Goal: Information Seeking & Learning: Learn about a topic

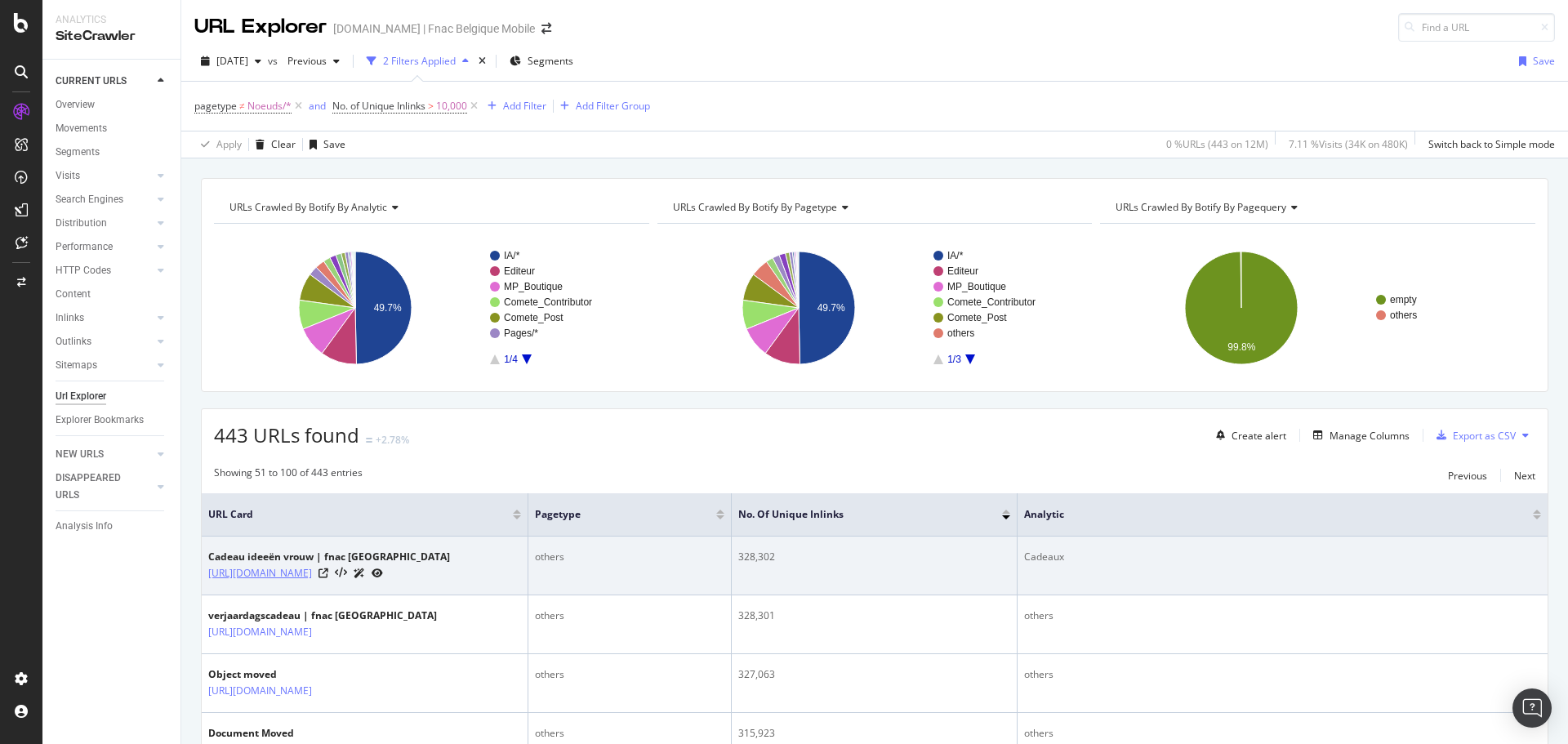
scroll to position [327, 0]
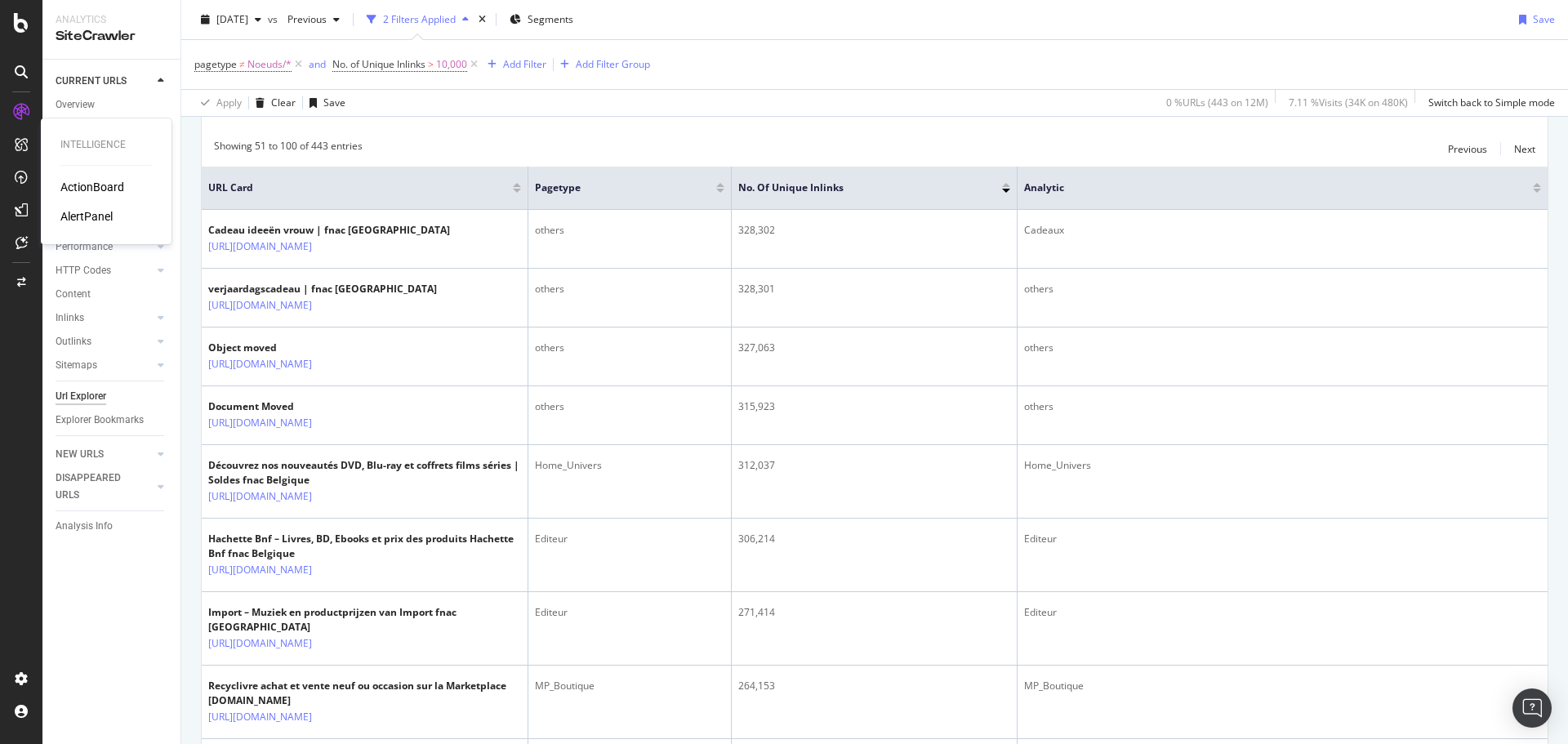
click at [93, 218] on div "AlertPanel" at bounding box center [87, 217] width 52 height 16
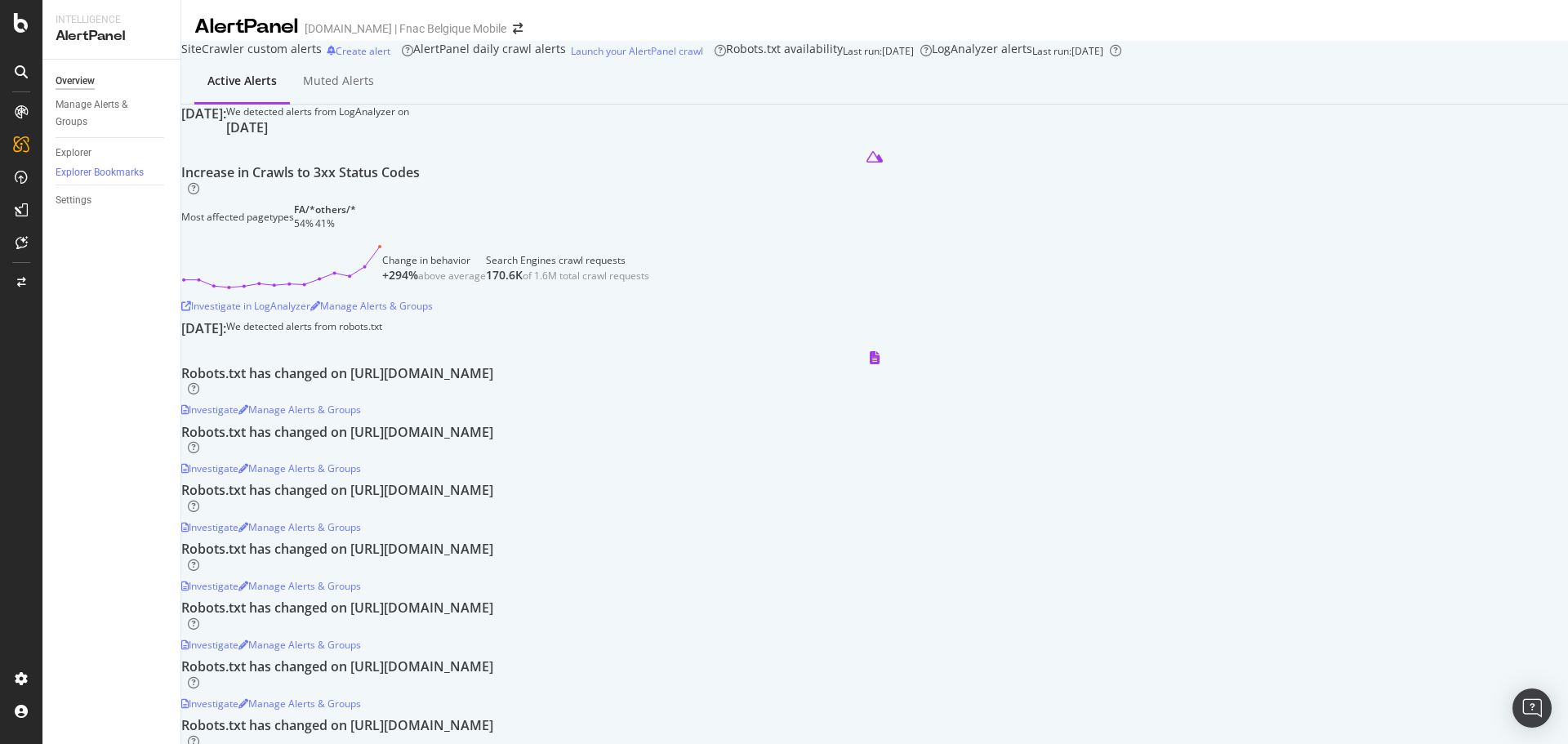
click at [620, 230] on div "Increase in Crawls to 3xx Status Codes Most affected pagetypes FA/* 54% others/…" at bounding box center [875, 197] width 1387 height 67
click at [239, 416] on div "Investigate" at bounding box center [210, 410] width 57 height 14
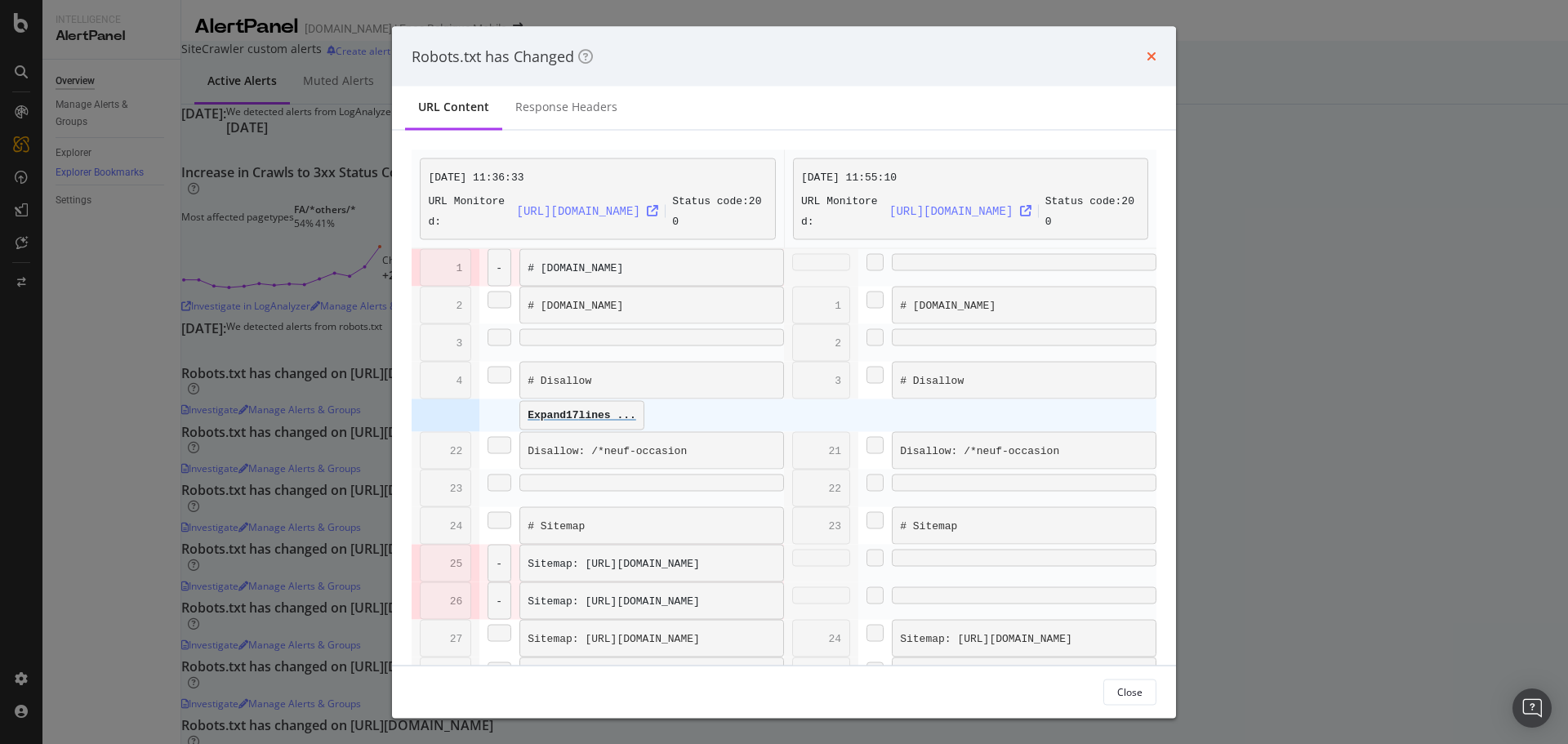
click at [1156, 63] on icon "times" at bounding box center [1151, 56] width 10 height 13
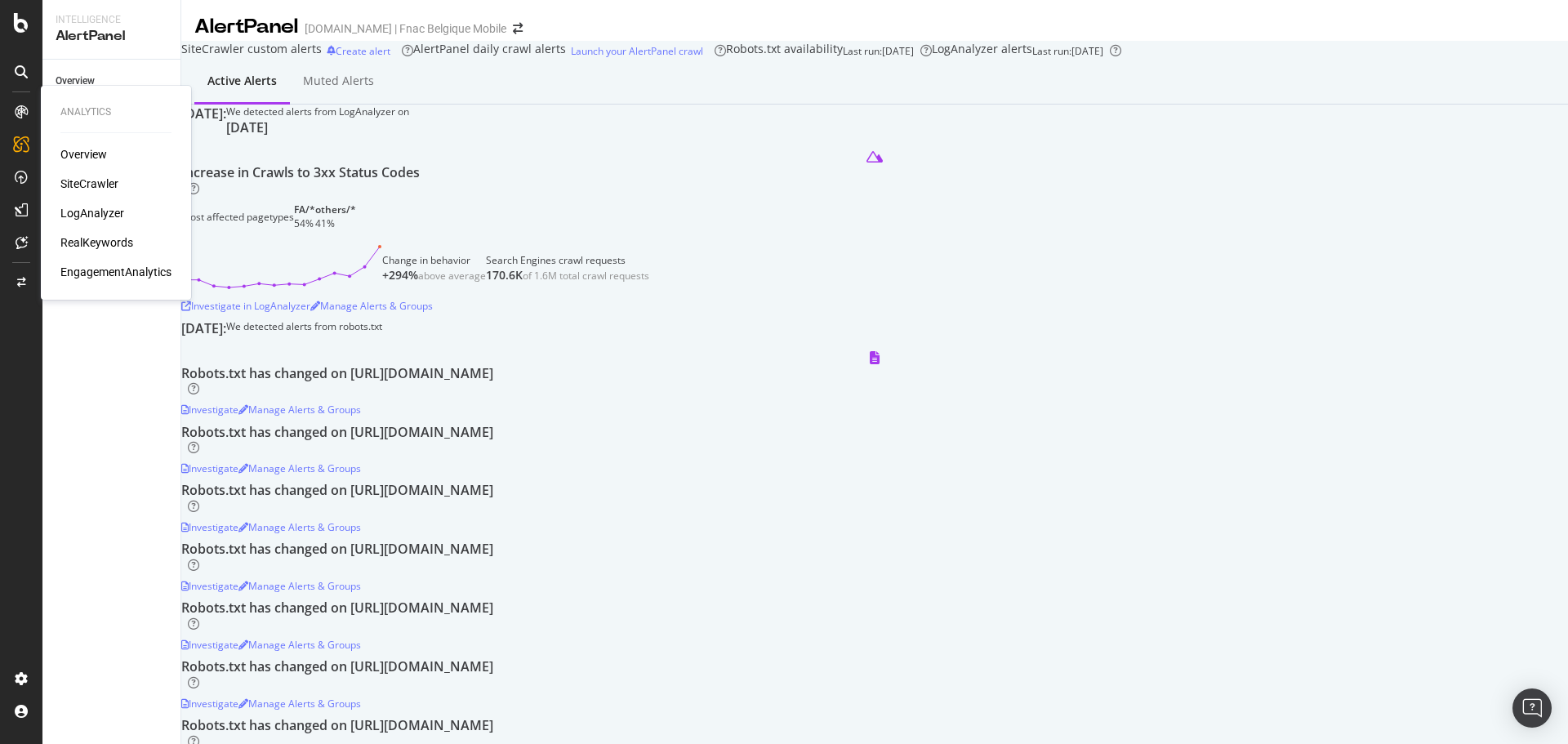
click at [18, 116] on icon at bounding box center [21, 112] width 13 height 13
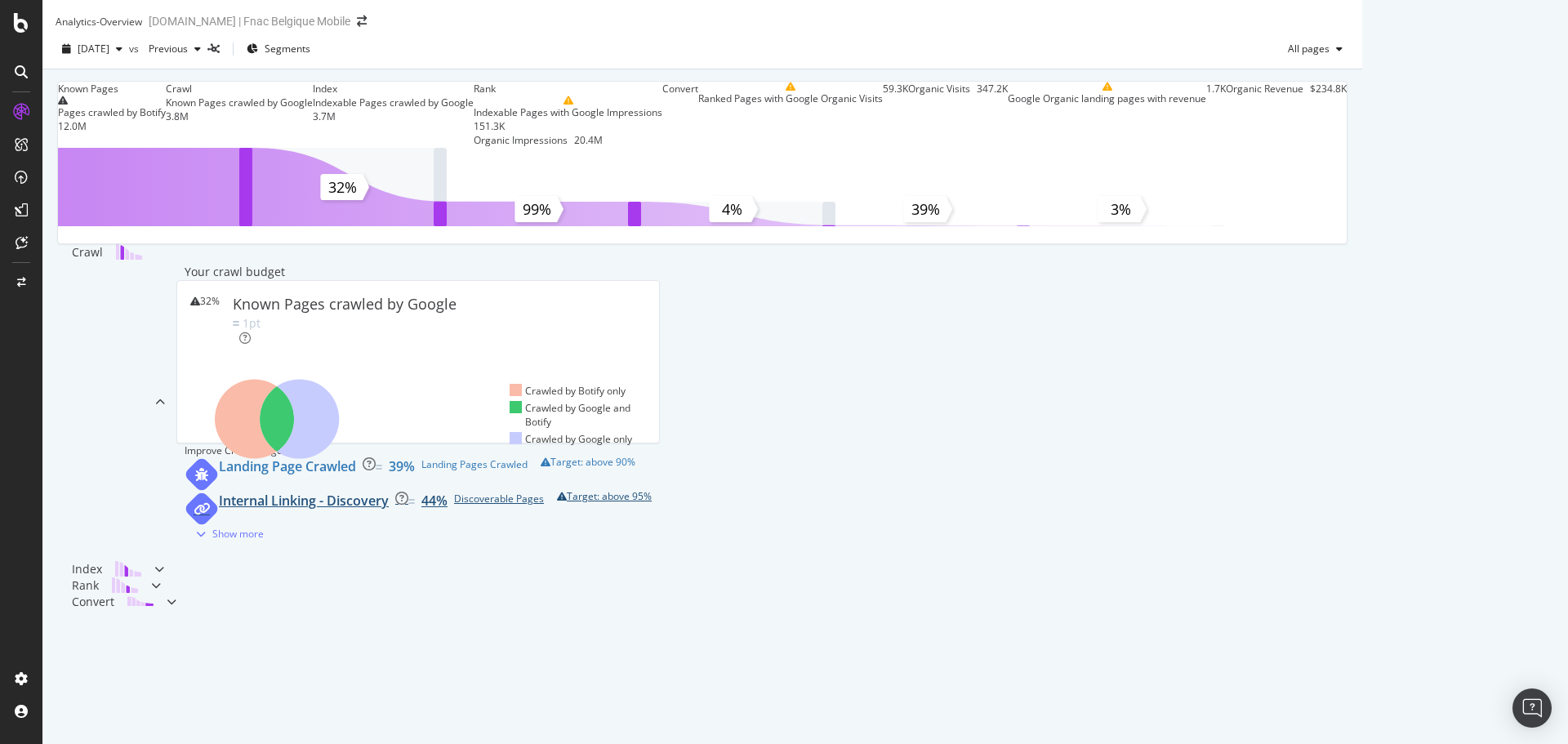
scroll to position [525, 0]
click at [575, 492] on div "Internal Linking - Discovery 44% Discoverable Pages Target: above 95%" at bounding box center [418, 509] width 467 height 34
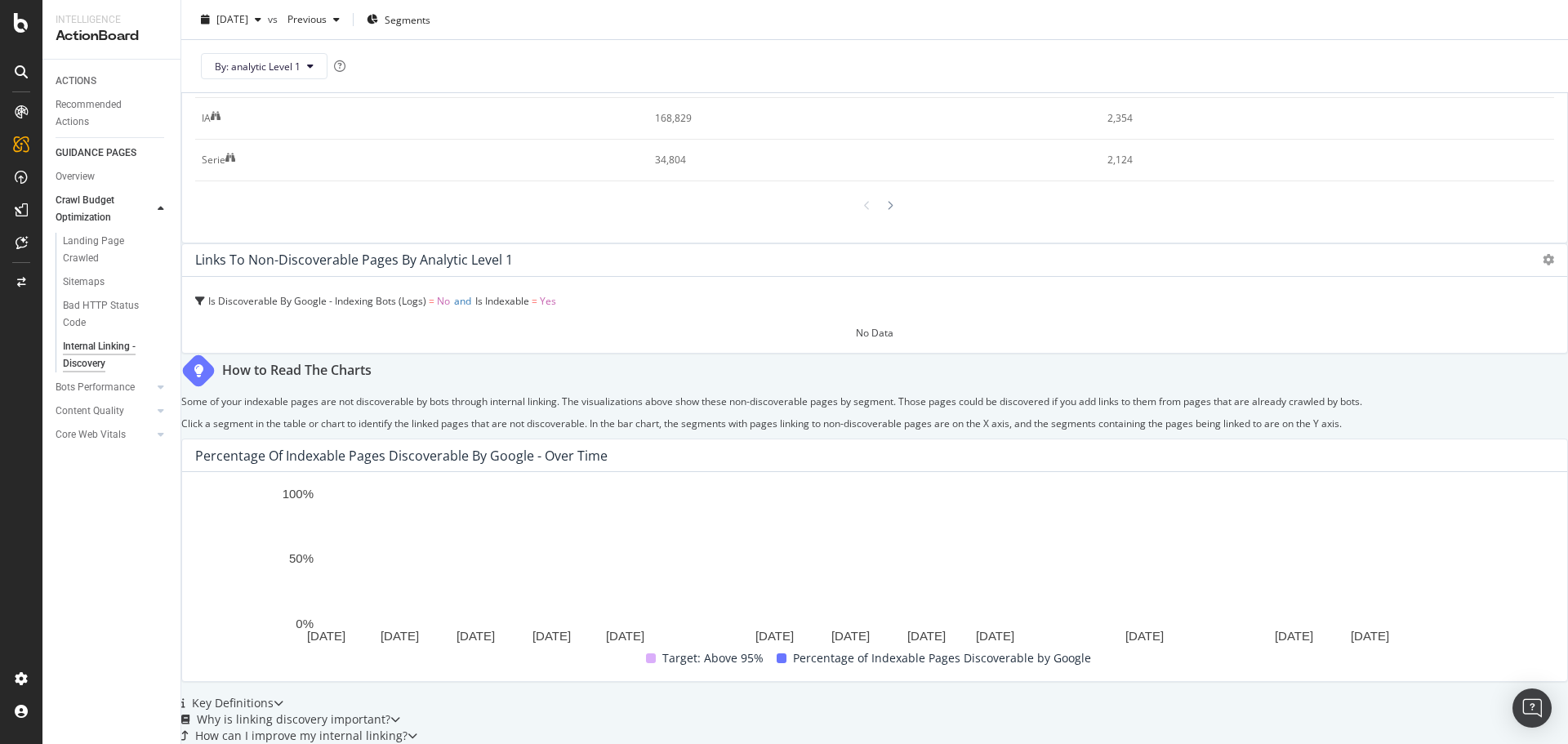
scroll to position [32, 0]
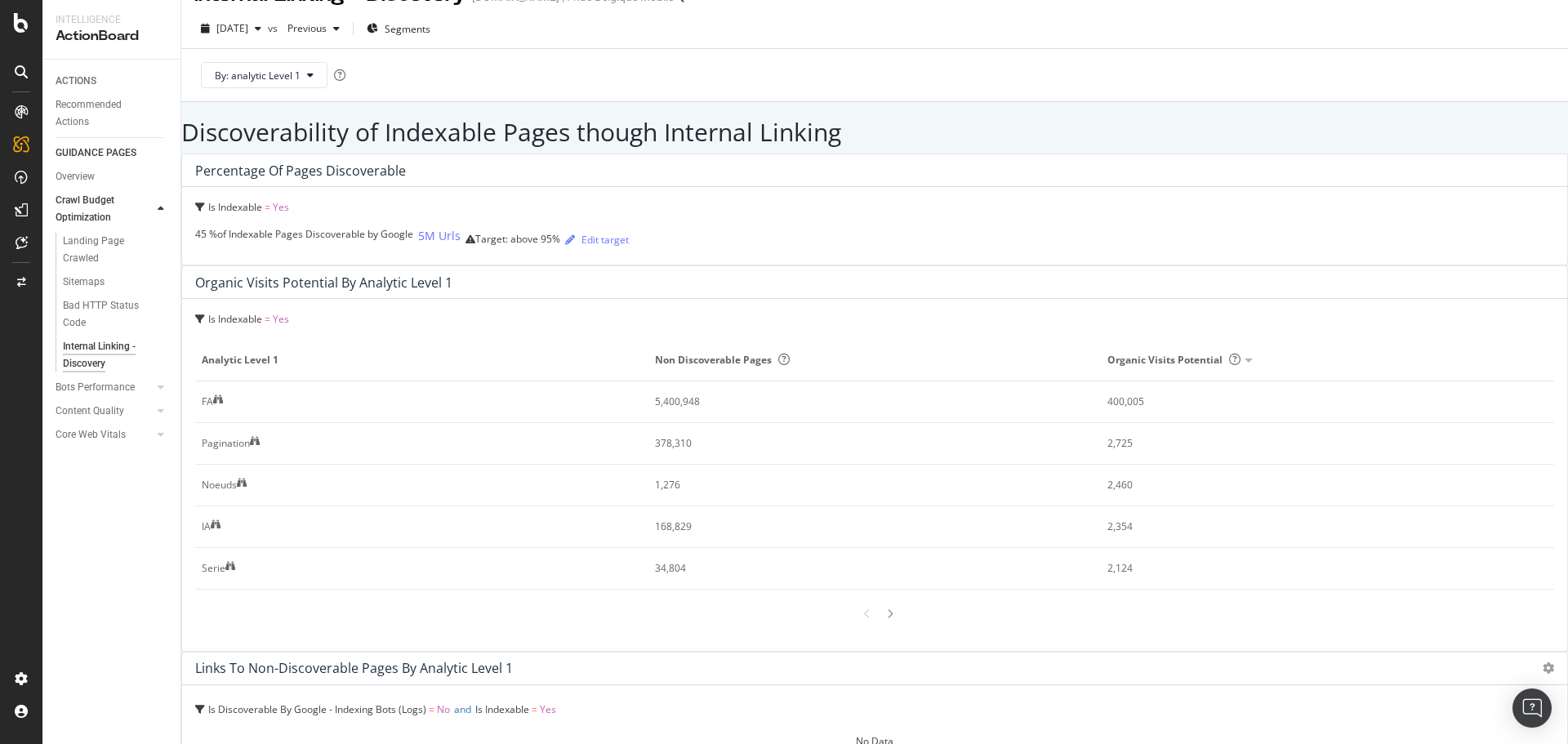
drag, startPoint x: 110, startPoint y: 304, endPoint x: 112, endPoint y: 295, distance: 9.2
click at [111, 303] on div "Bad HTTP Status Code" at bounding box center [108, 314] width 91 height 34
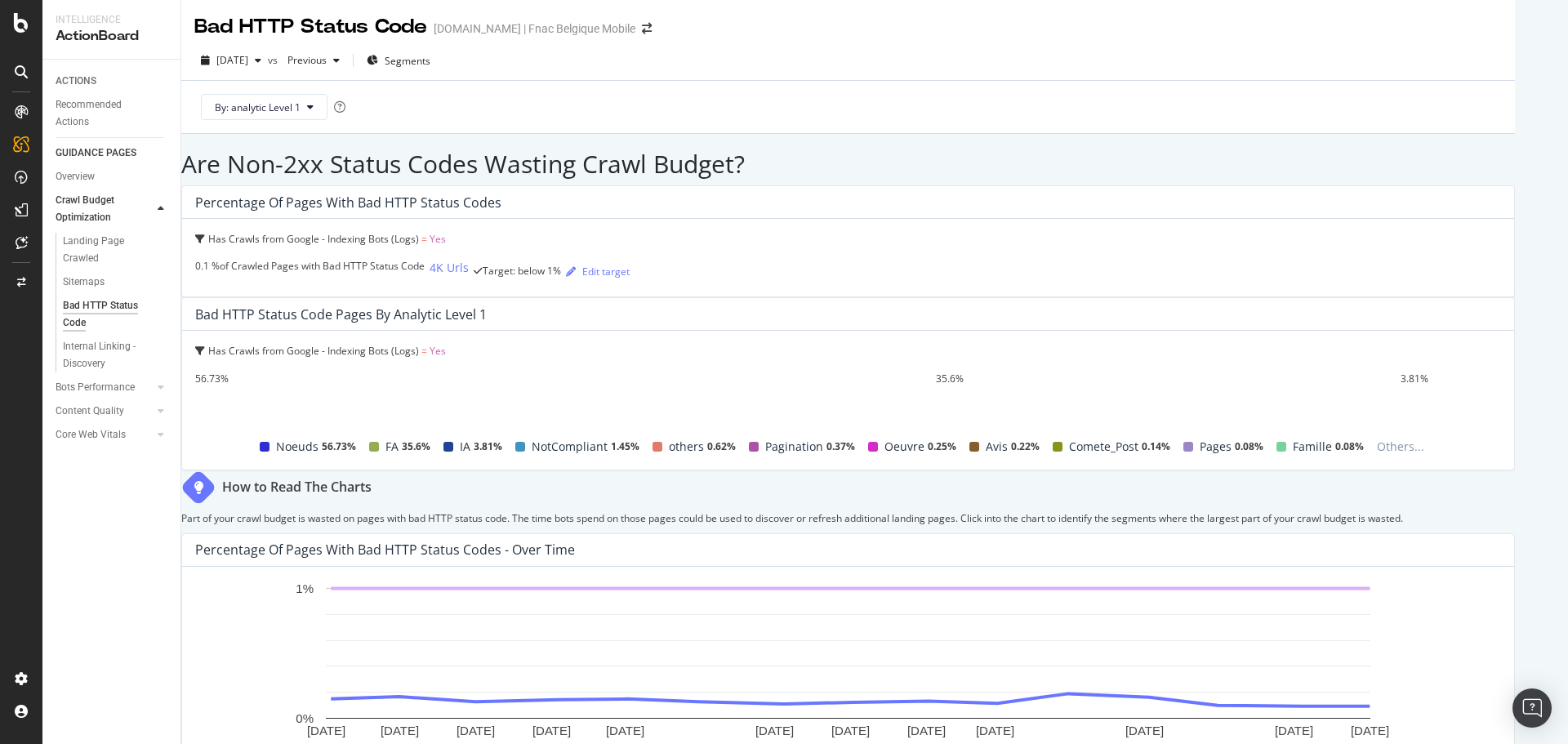
click at [788, 372] on div "56.73%" at bounding box center [566, 379] width 741 height 14
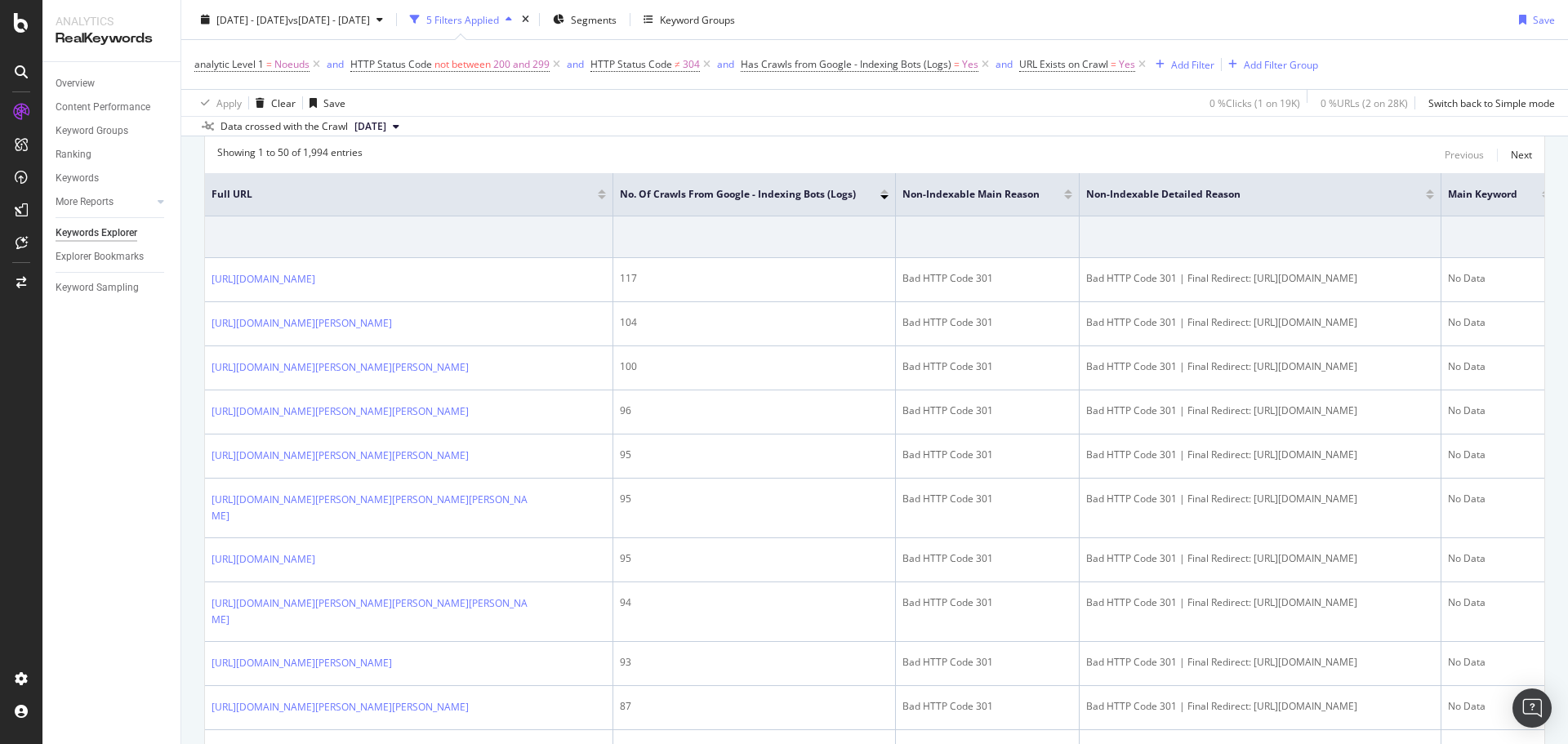
scroll to position [509, 0]
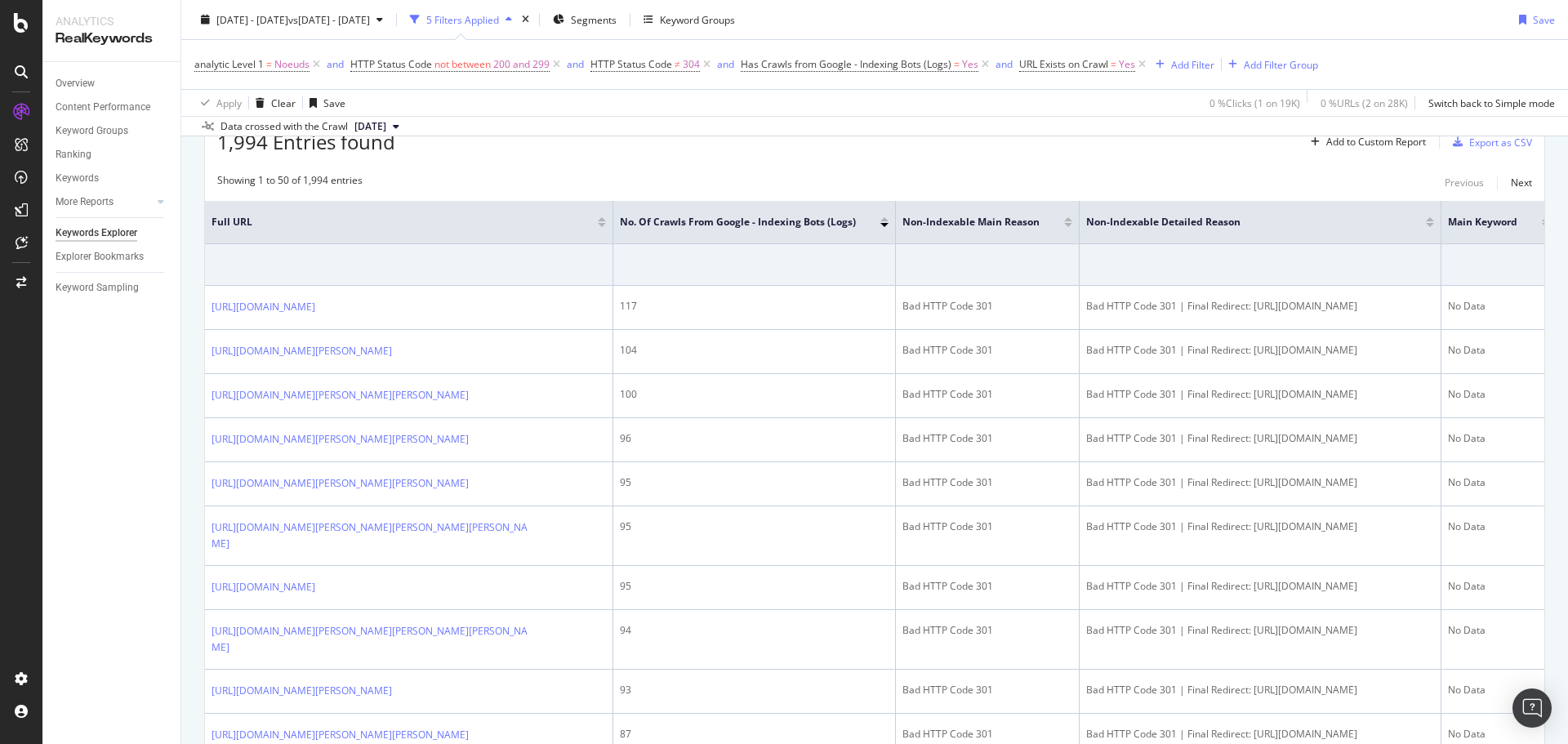
click at [1070, 224] on div at bounding box center [1068, 225] width 8 height 4
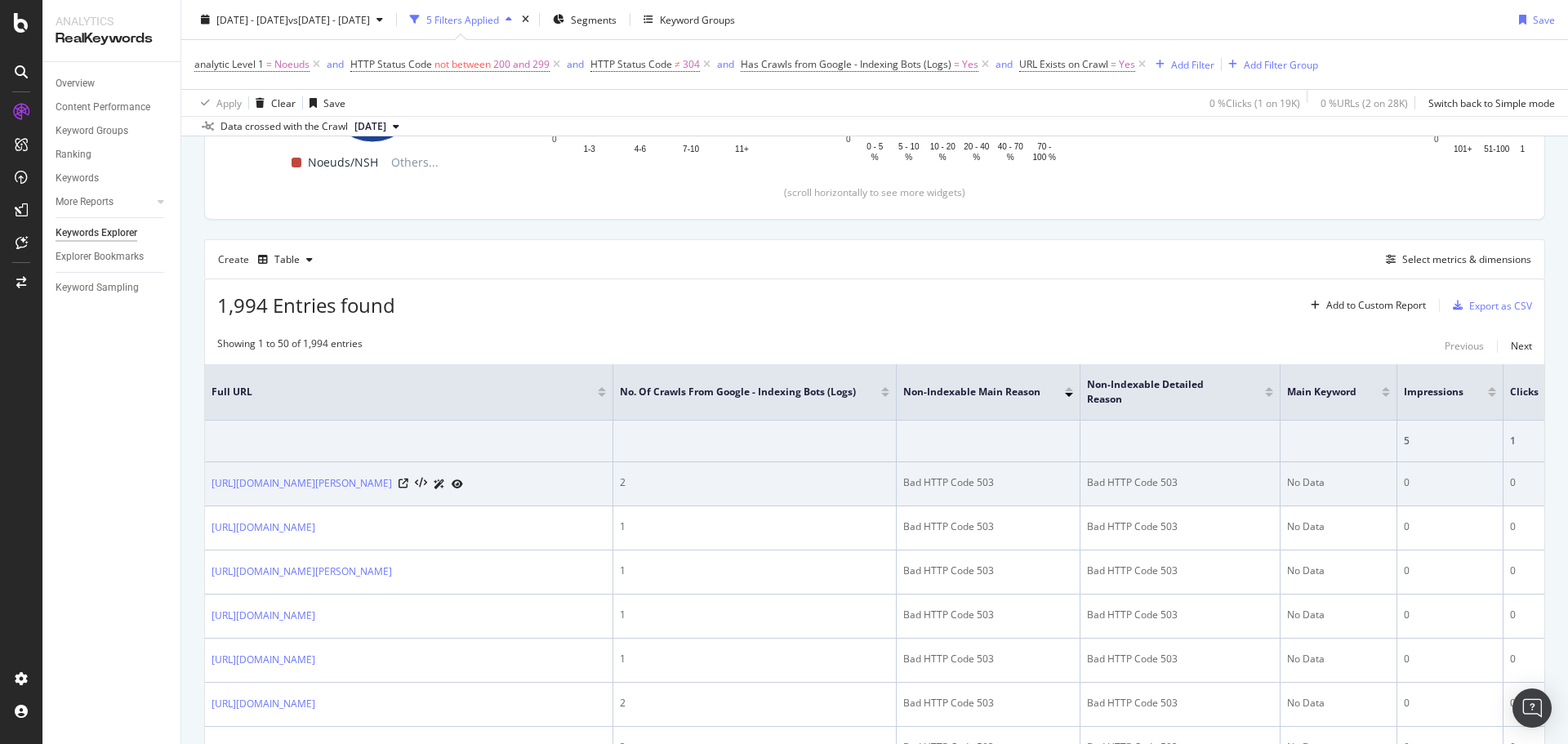
scroll to position [509, 0]
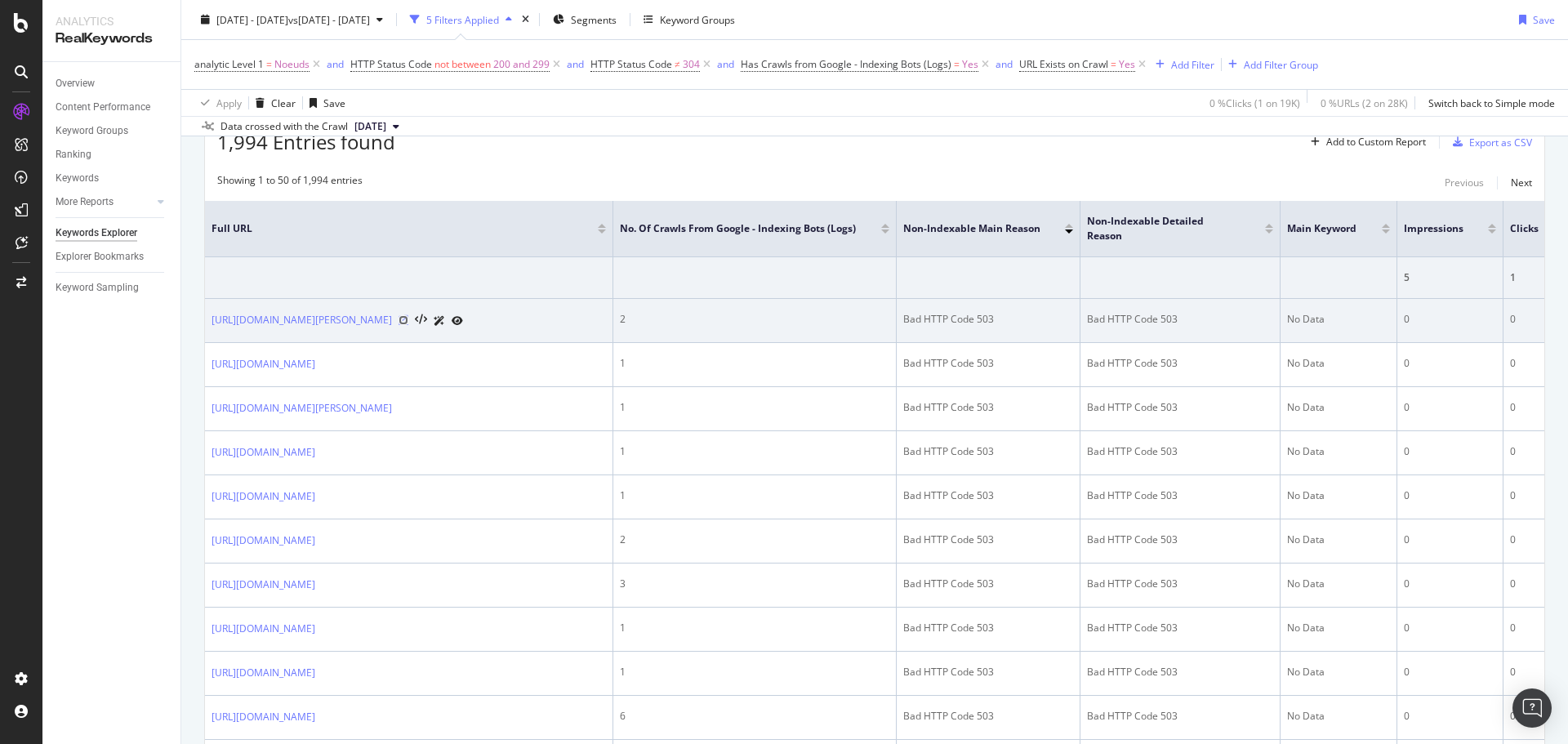
click at [408, 319] on icon at bounding box center [403, 320] width 10 height 10
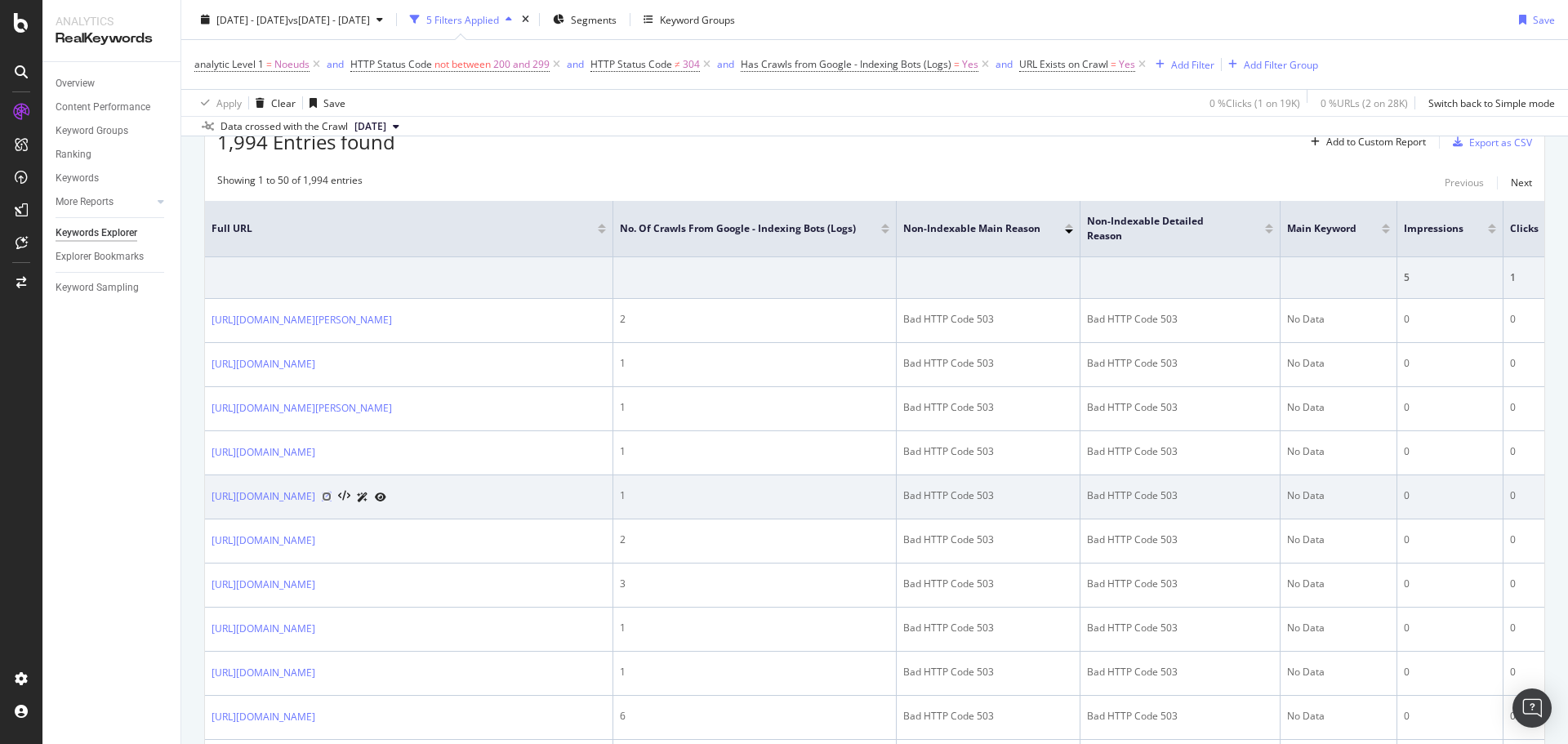
click at [332, 501] on icon at bounding box center [327, 496] width 10 height 10
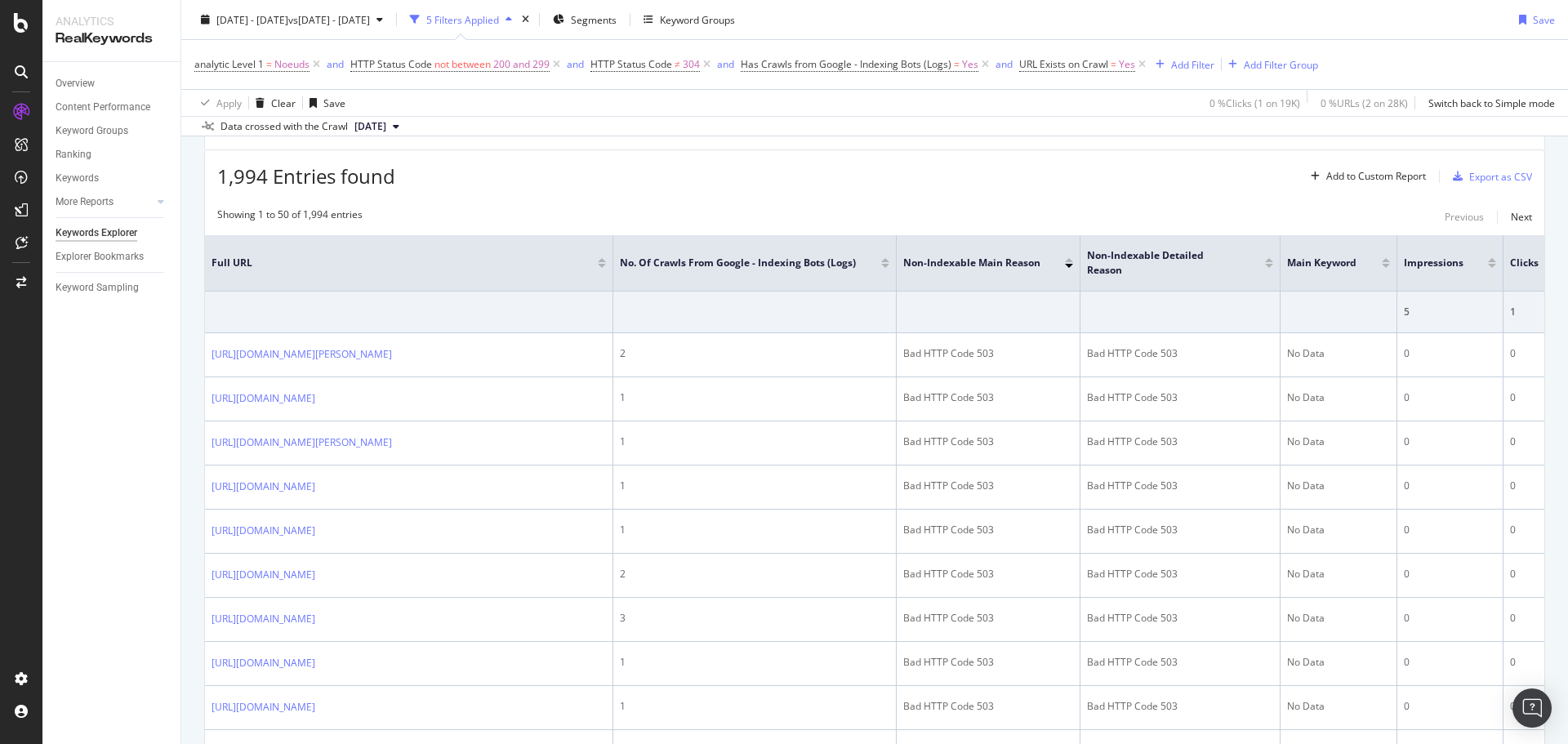
scroll to position [264, 0]
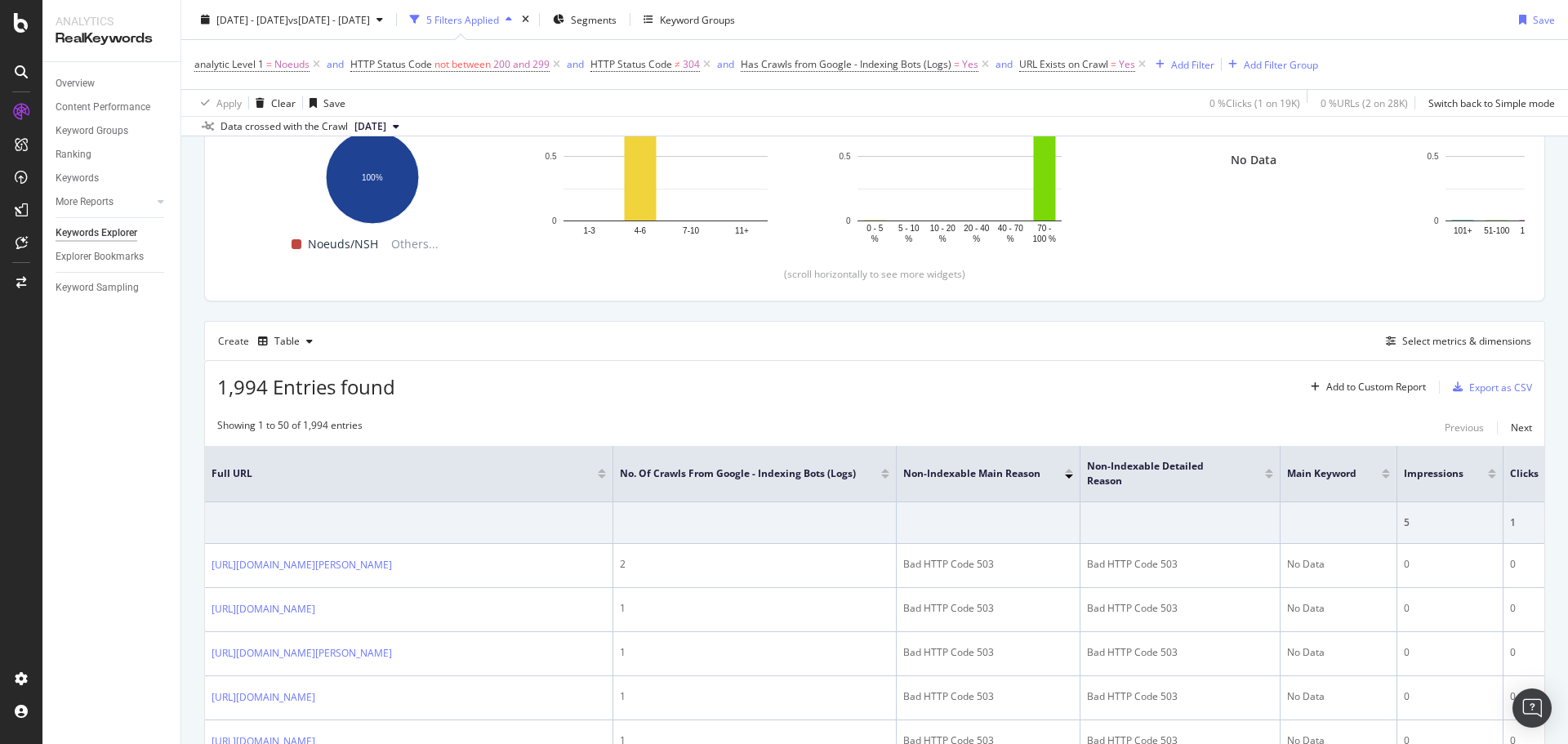
click at [886, 475] on div at bounding box center [885, 476] width 8 height 4
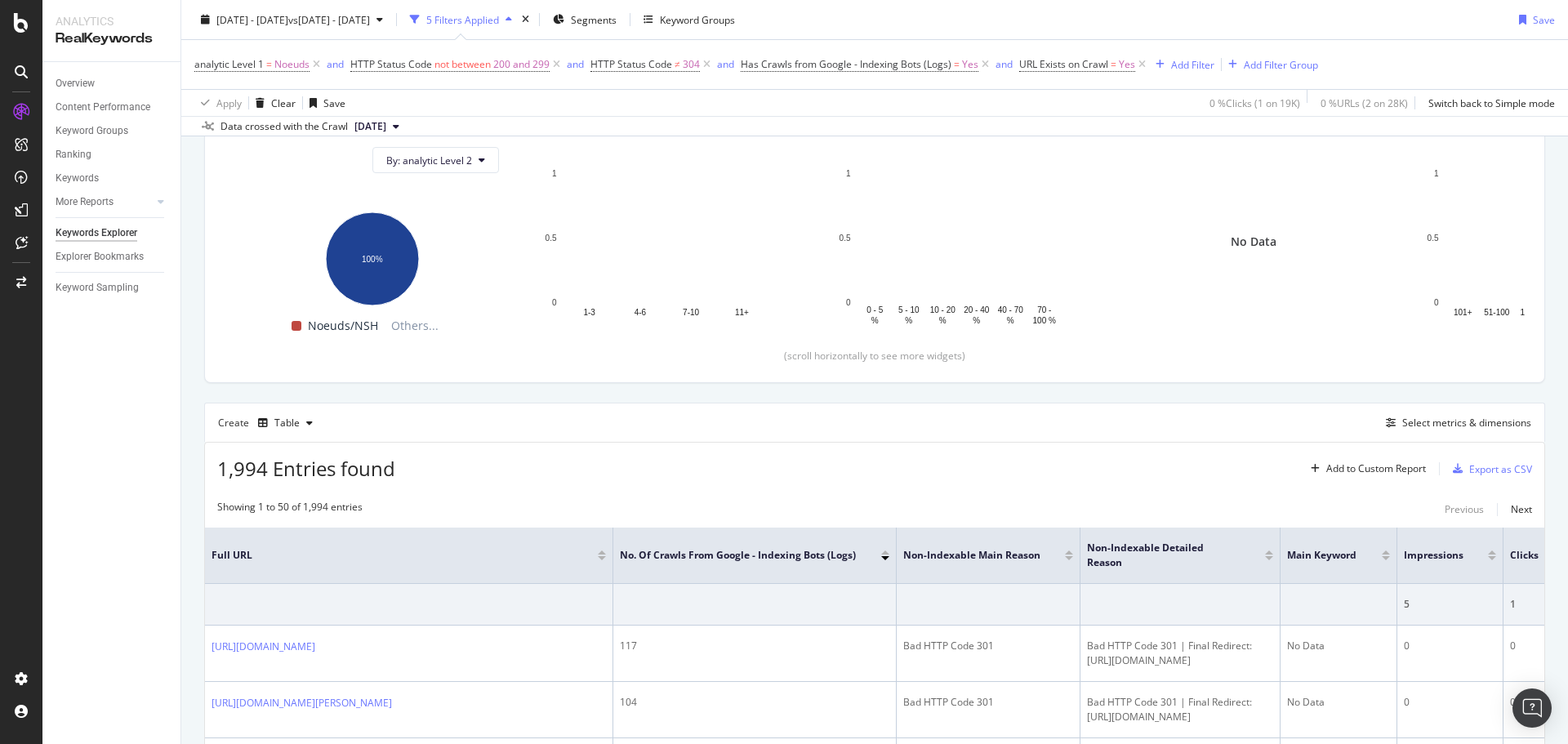
scroll to position [264, 0]
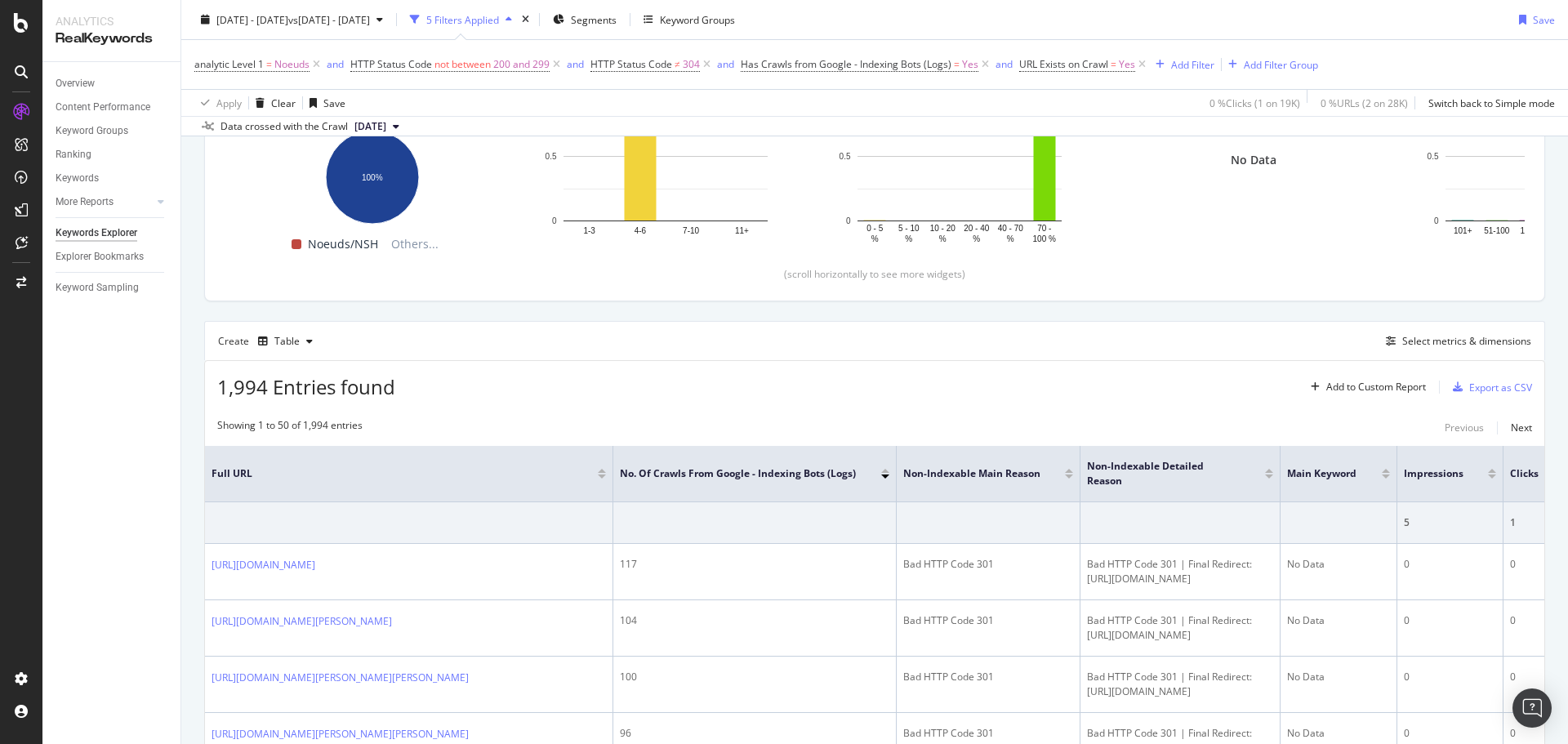
click at [1069, 475] on div at bounding box center [1069, 476] width 8 height 4
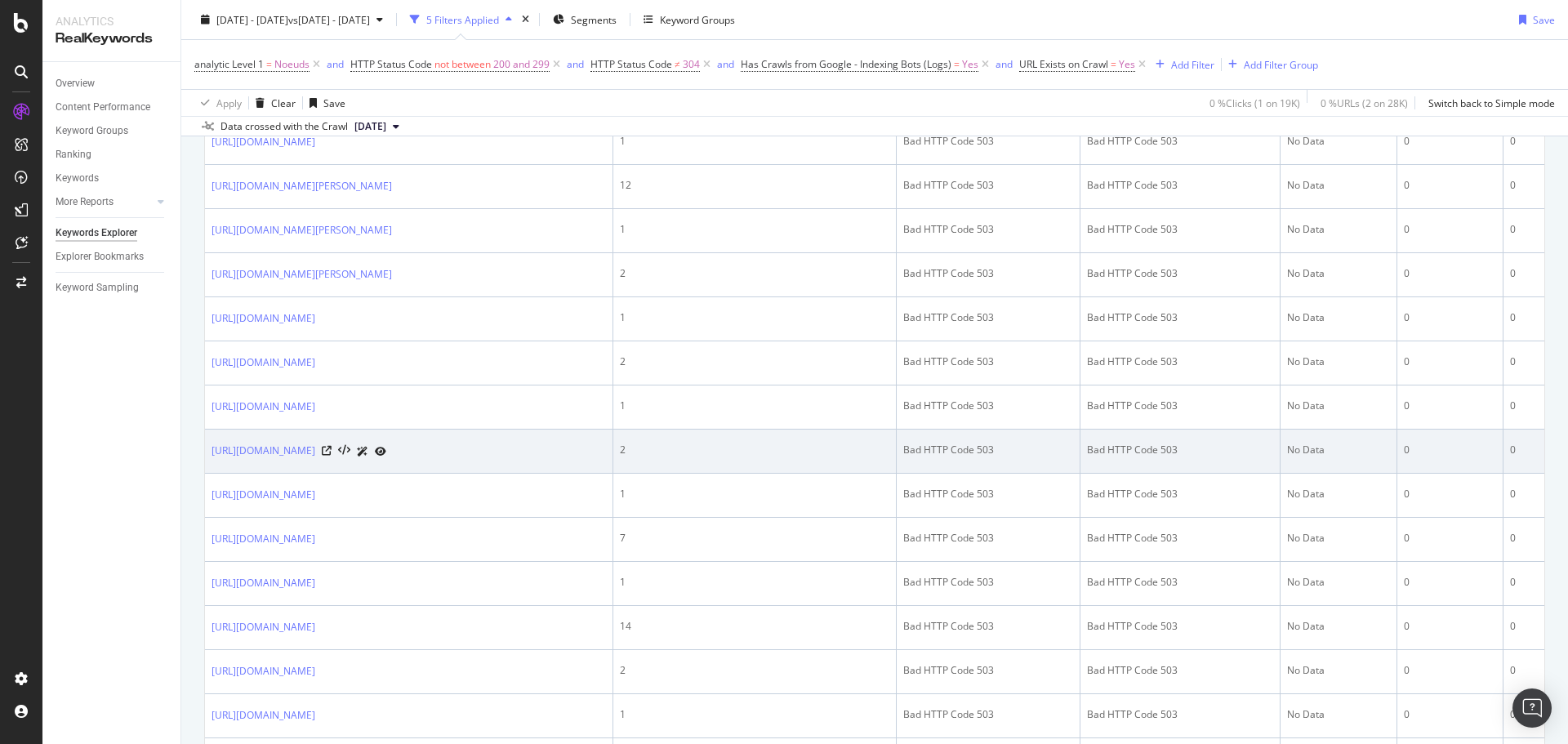
scroll to position [2533, 0]
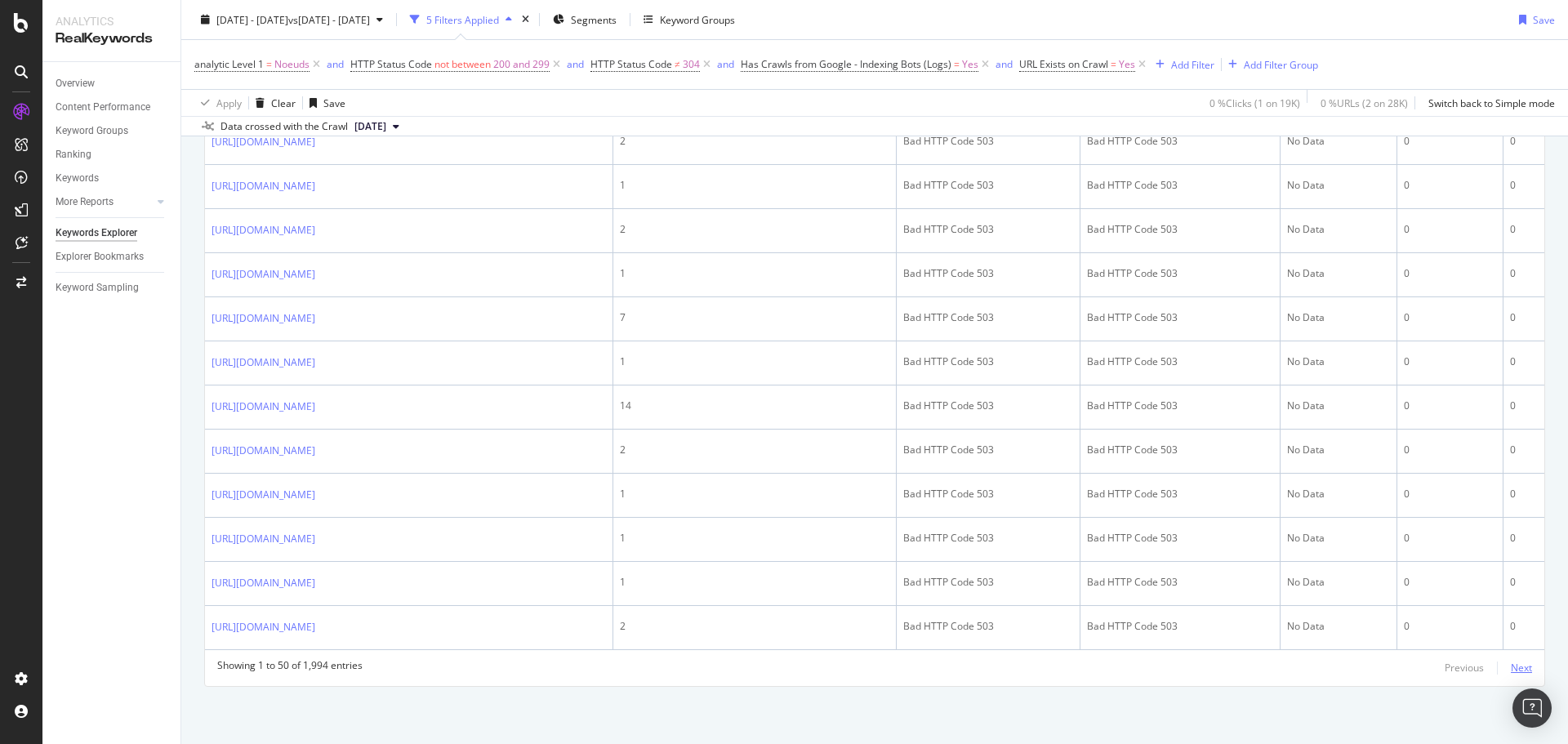
click at [1515, 665] on div "Next" at bounding box center [1522, 668] width 21 height 14
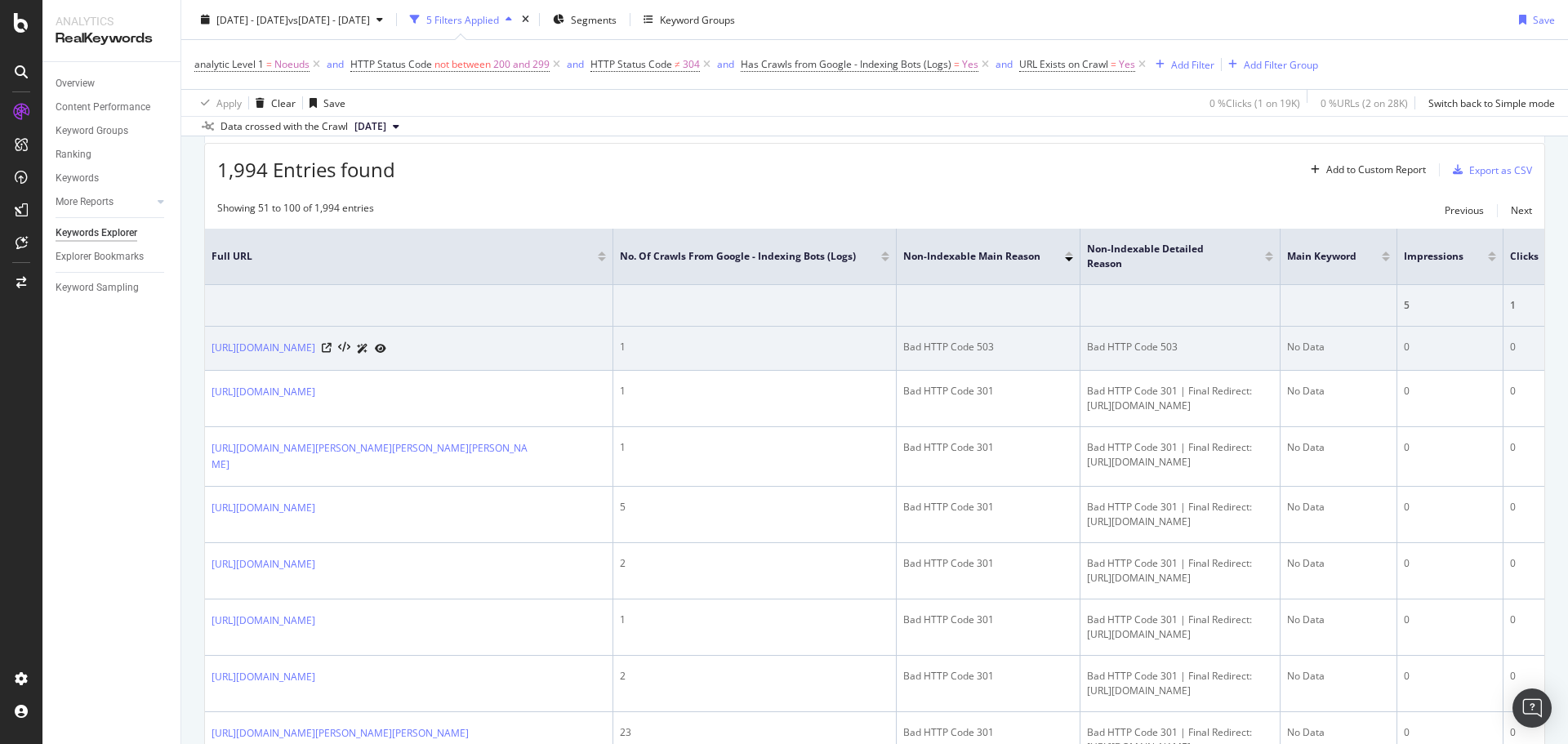
scroll to position [491, 0]
